Goal: Task Accomplishment & Management: Manage account settings

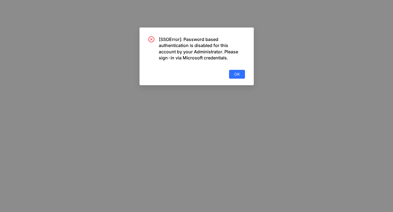
click at [368, 19] on div "[SSOError]: Password based authentication is disabled for this account by your …" at bounding box center [196, 106] width 393 height 212
